Goal: Navigation & Orientation: Find specific page/section

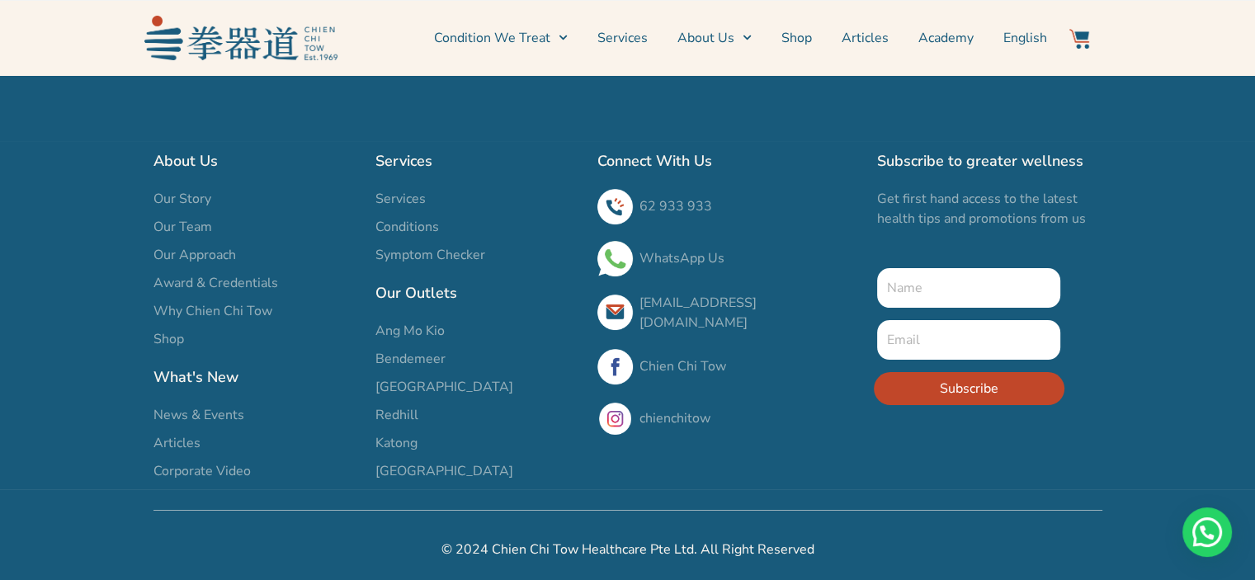
click at [827, 35] on li "Shop" at bounding box center [797, 37] width 60 height 41
click at [812, 37] on link "Shop" at bounding box center [797, 37] width 31 height 41
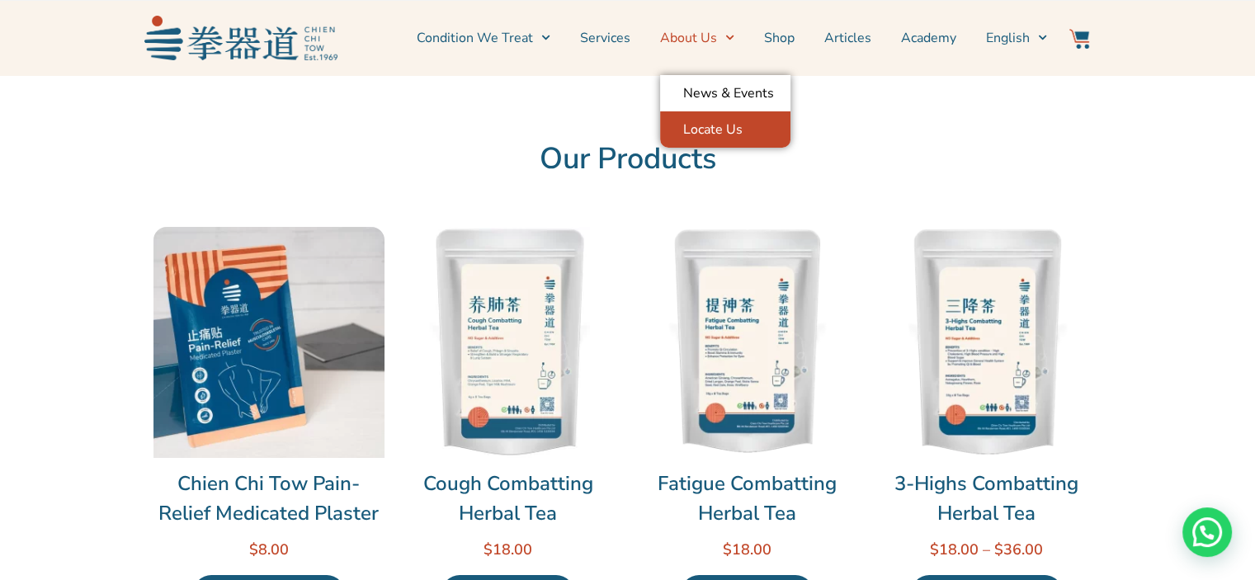
click at [766, 127] on link "Locate Us" at bounding box center [725, 129] width 130 height 36
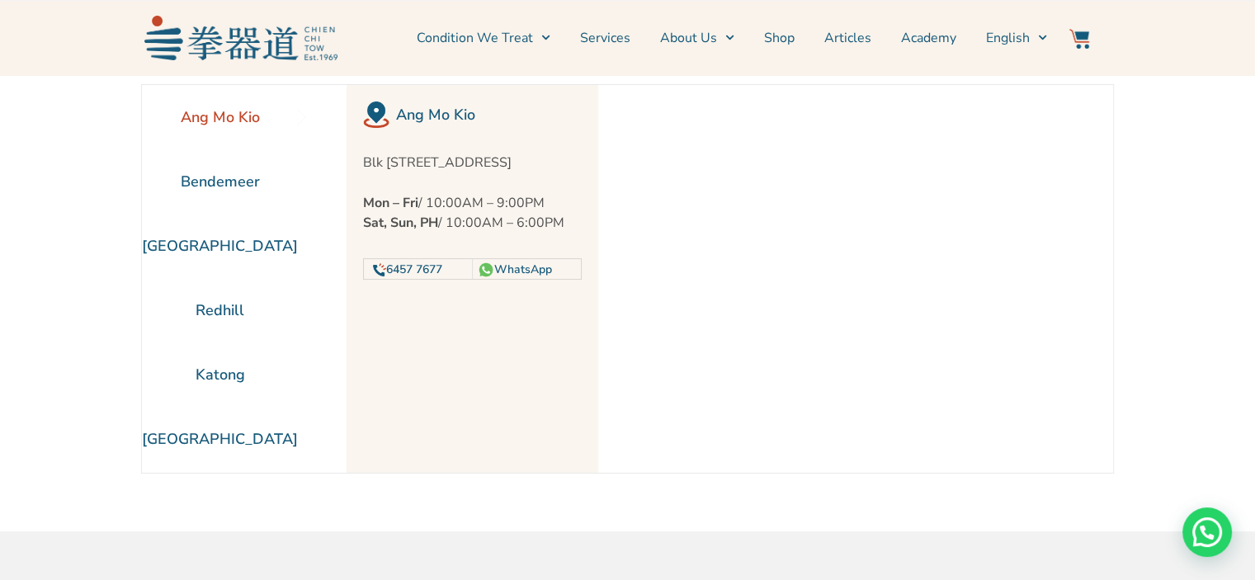
scroll to position [83, 0]
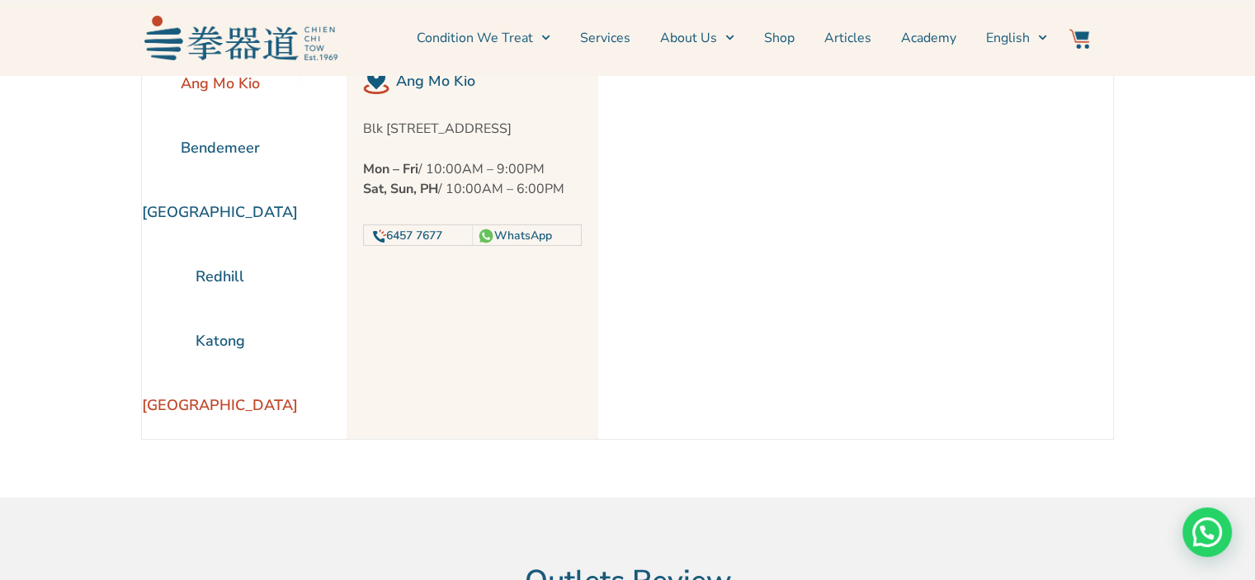
click at [260, 399] on li "[GEOGRAPHIC_DATA]" at bounding box center [220, 405] width 156 height 64
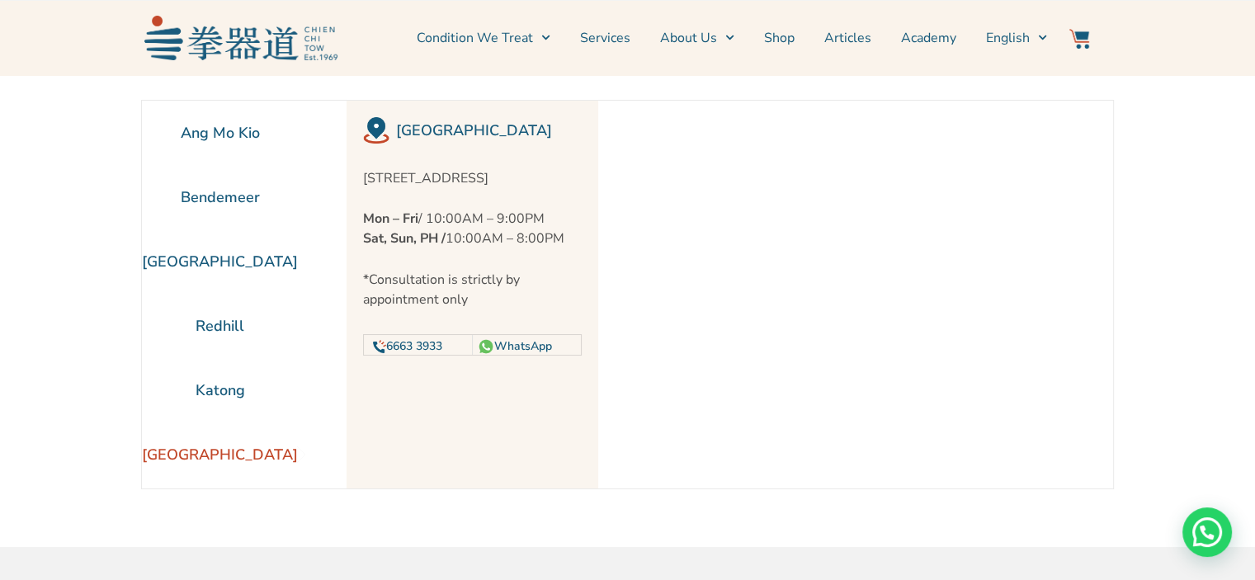
scroll to position [0, 0]
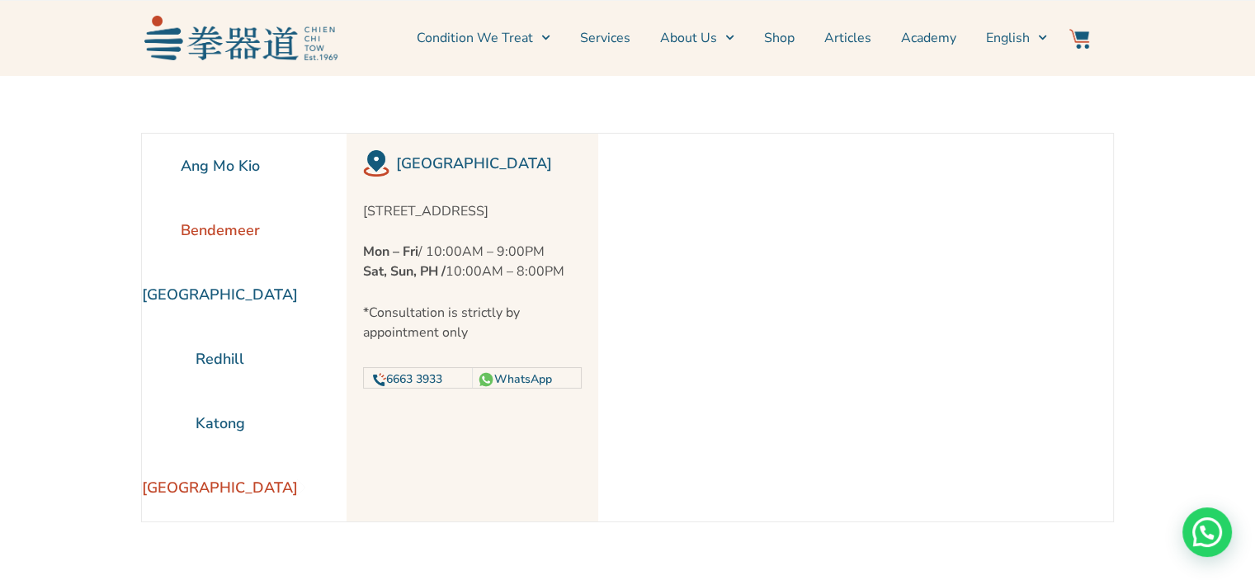
click at [235, 236] on li "Bendemeer" at bounding box center [220, 230] width 156 height 64
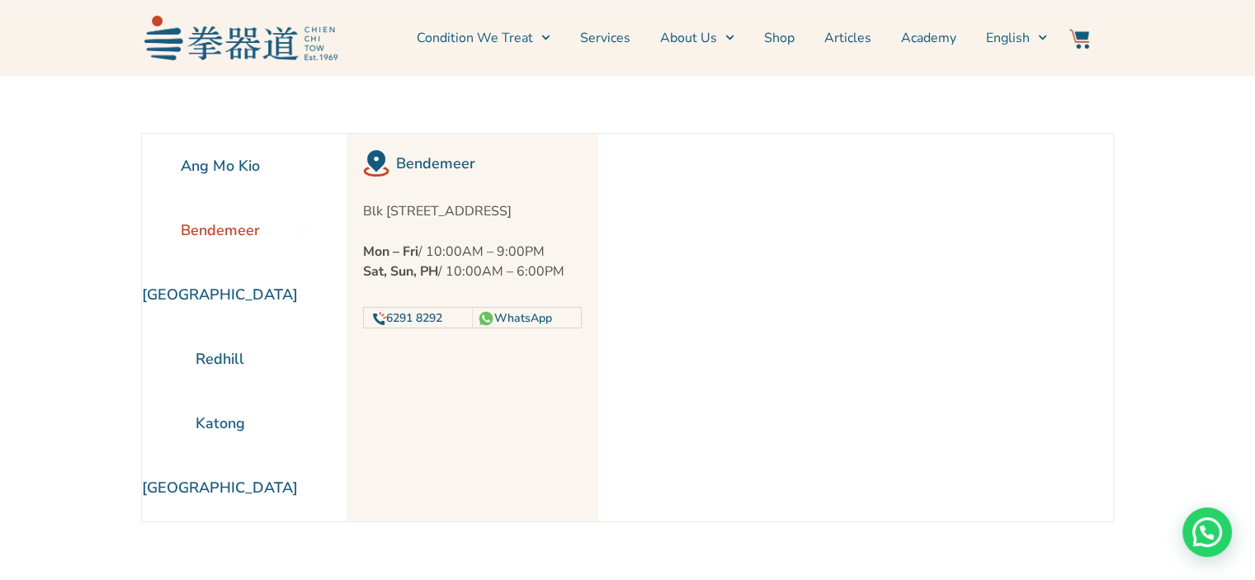
drag, startPoint x: 503, startPoint y: 237, endPoint x: 357, endPoint y: 210, distance: 149.3
click at [357, 210] on div "Bendemeer Blk [STREET_ADDRESS] Mon – Fri / 10:00AM – 9:00PM Sat, Sun, PH / 10:0…" at bounding box center [473, 328] width 252 height 388
copy p "Blk [STREET_ADDRESS]"
